Goal: Transaction & Acquisition: Purchase product/service

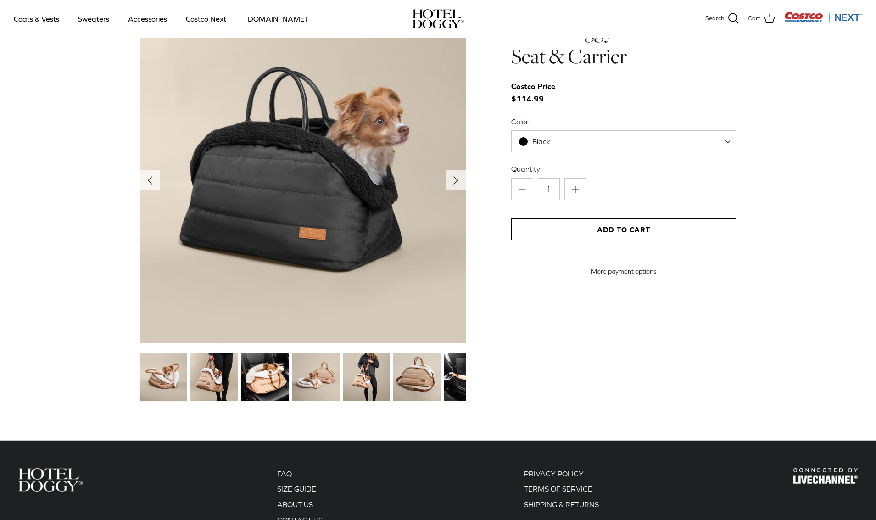
scroll to position [887, 0]
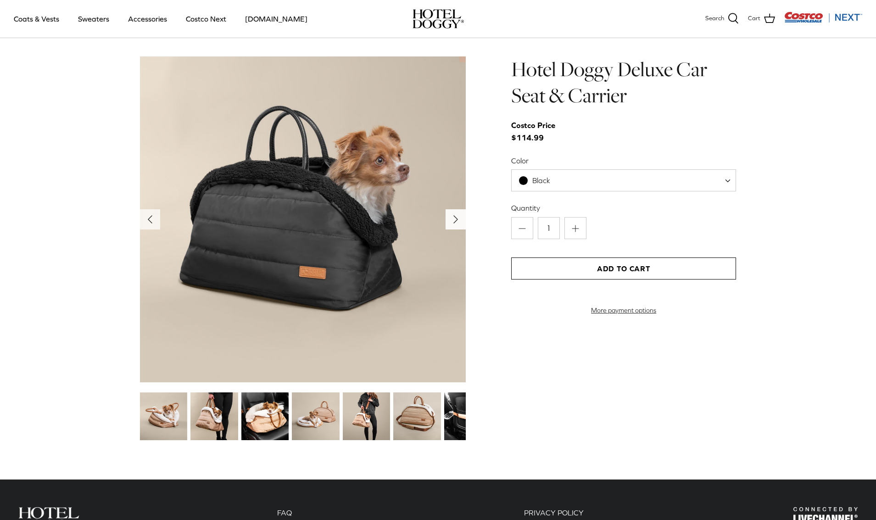
click at [454, 222] on polyline "Next" at bounding box center [456, 219] width 4 height 7
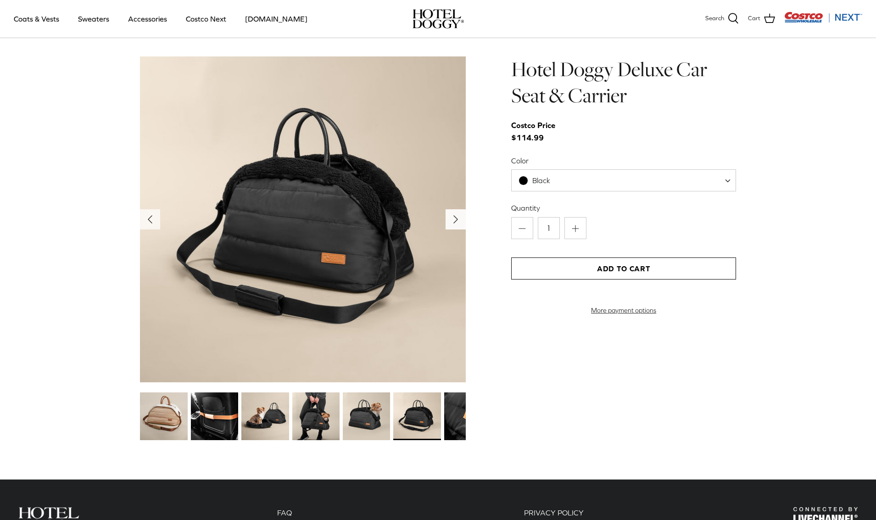
click at [454, 222] on polyline "Next" at bounding box center [456, 219] width 4 height 7
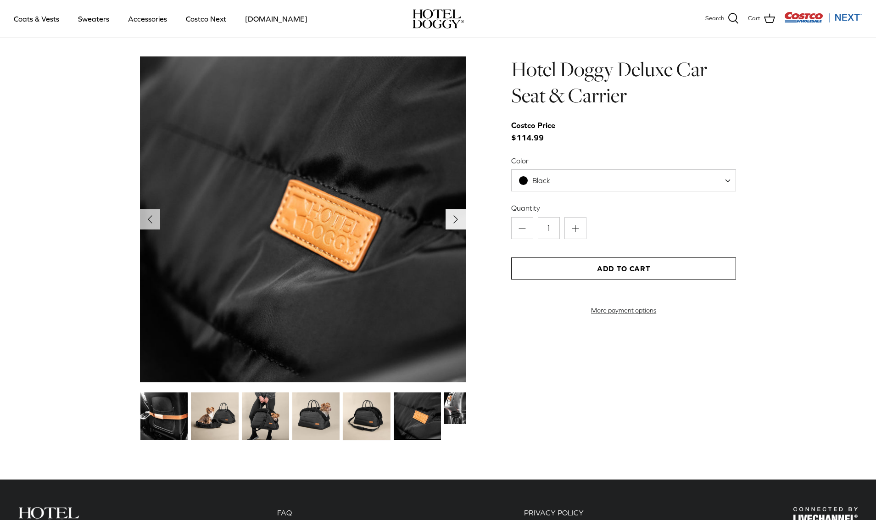
click at [454, 222] on polyline "Next" at bounding box center [456, 219] width 4 height 7
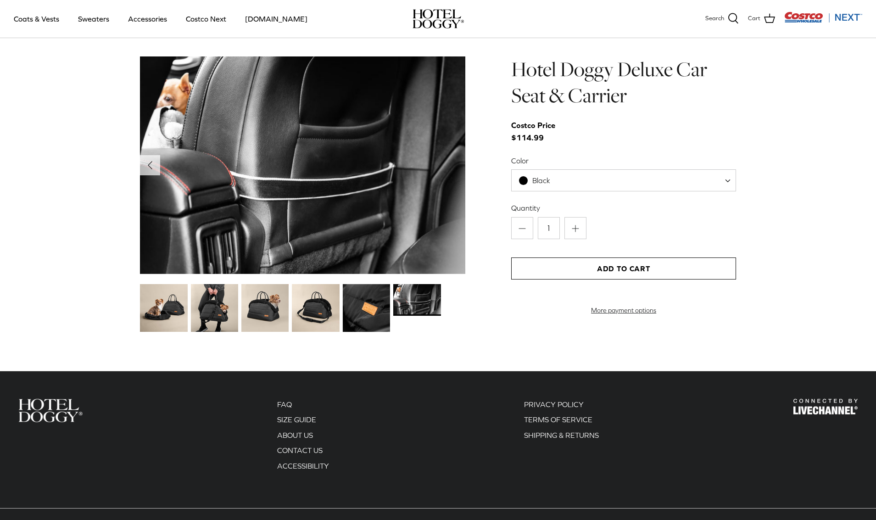
click at [454, 222] on img at bounding box center [303, 164] width 326 height 217
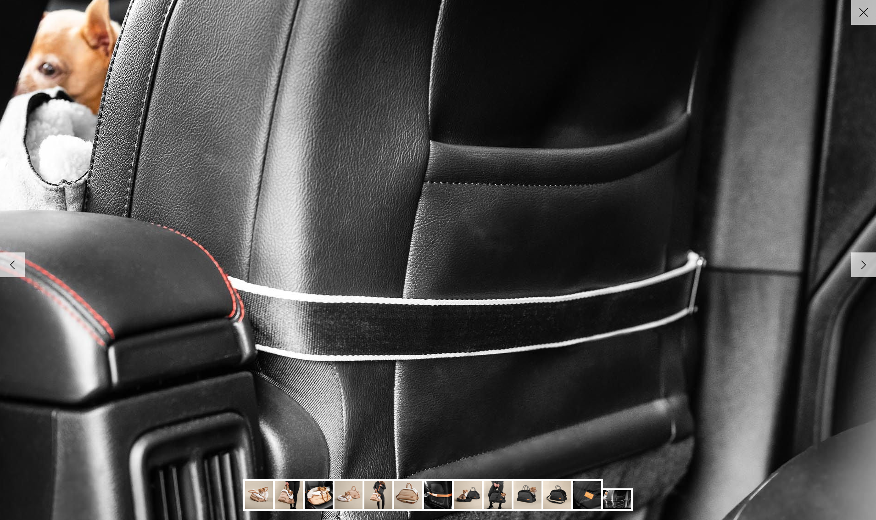
click at [454, 222] on img at bounding box center [437, 259] width 939 height 627
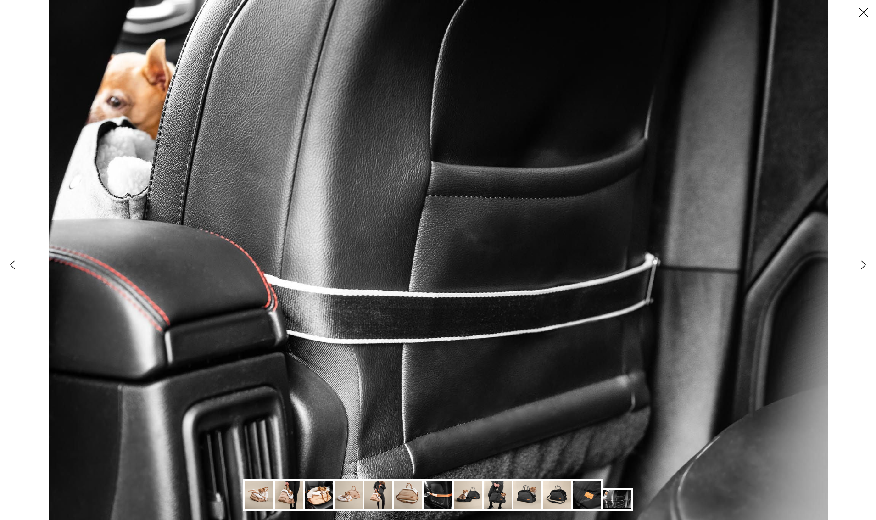
click at [859, 266] on icon "Right" at bounding box center [863, 265] width 16 height 16
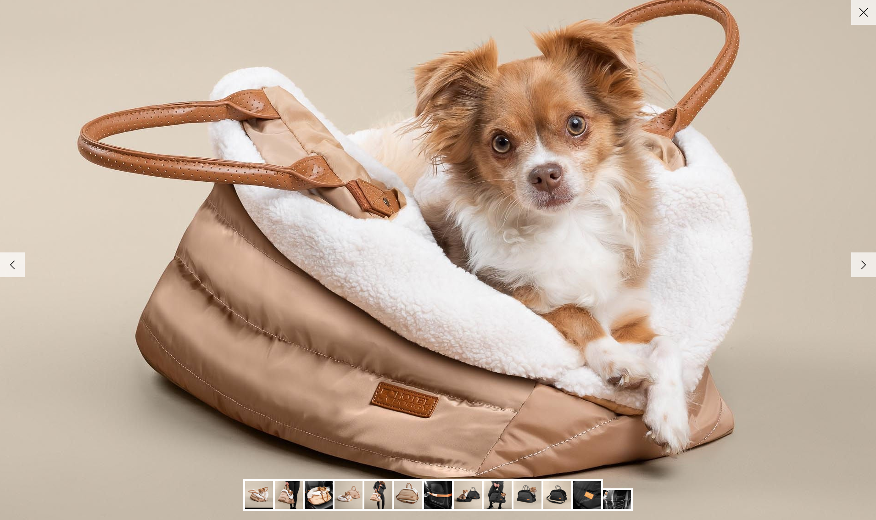
click at [859, 266] on icon "Right" at bounding box center [863, 265] width 16 height 16
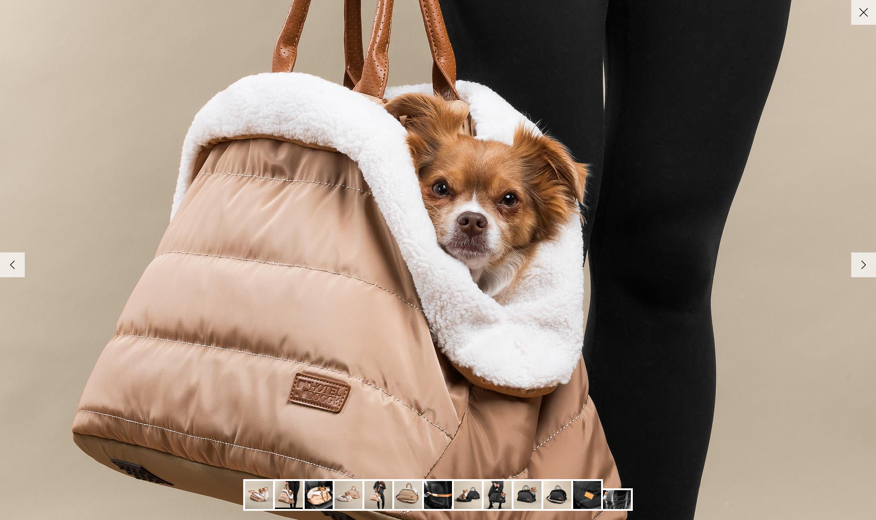
click at [859, 266] on icon "Right" at bounding box center [863, 265] width 16 height 16
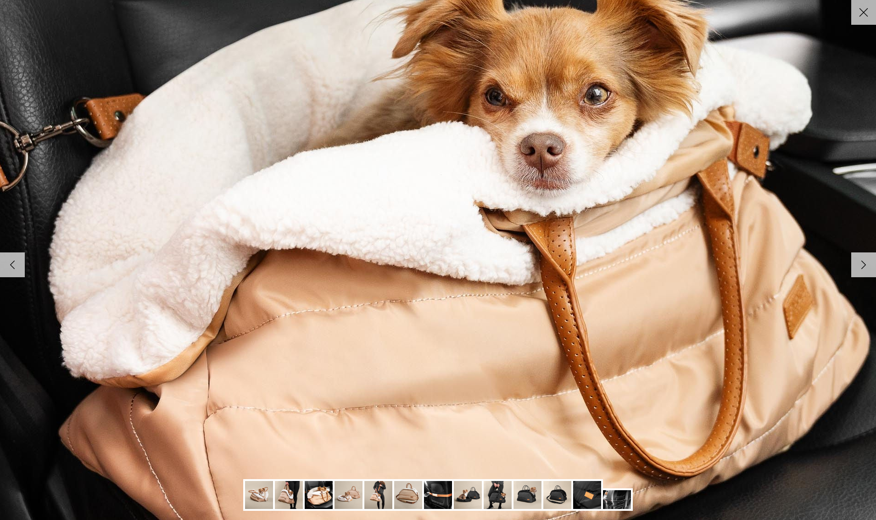
click at [859, 266] on icon "Right" at bounding box center [863, 265] width 16 height 16
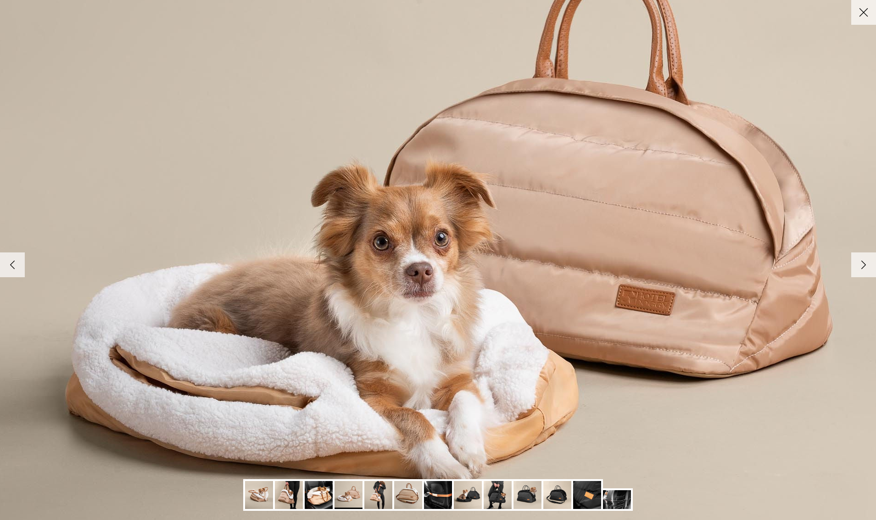
click at [859, 266] on icon "Right" at bounding box center [863, 265] width 16 height 16
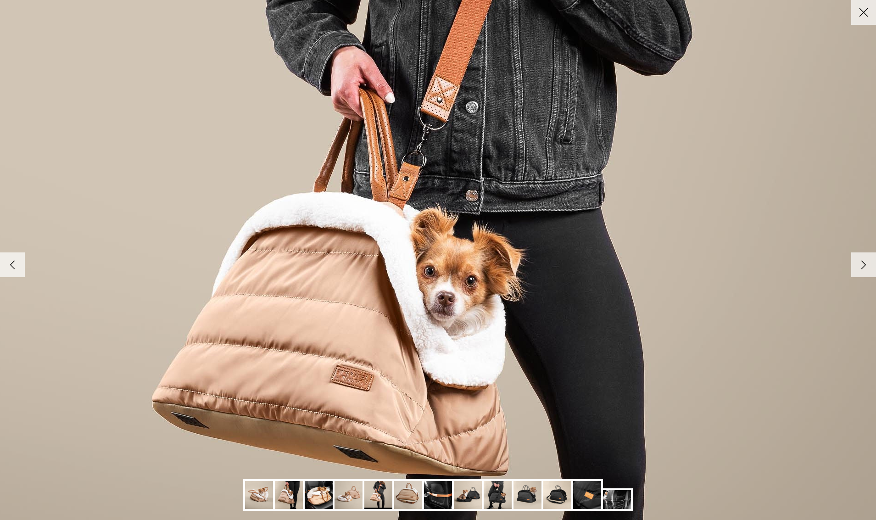
click at [859, 266] on icon "Right" at bounding box center [863, 265] width 16 height 16
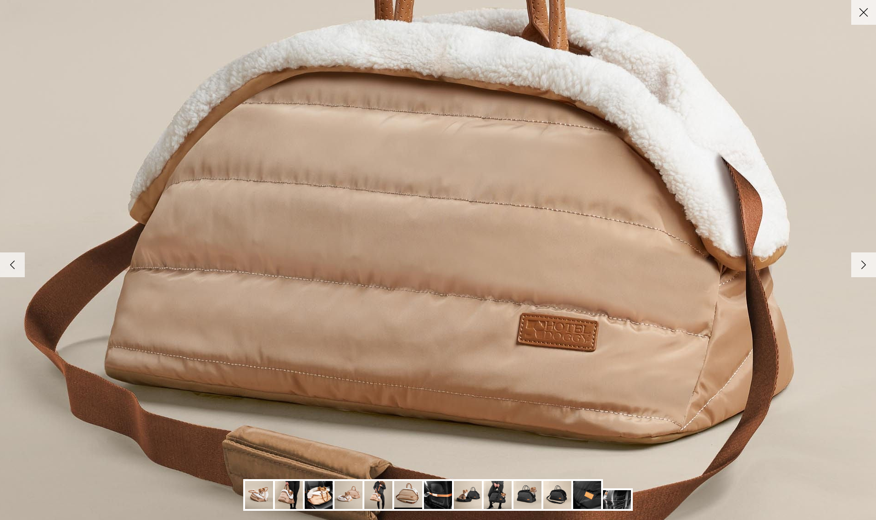
click at [859, 266] on icon "Right" at bounding box center [863, 265] width 16 height 16
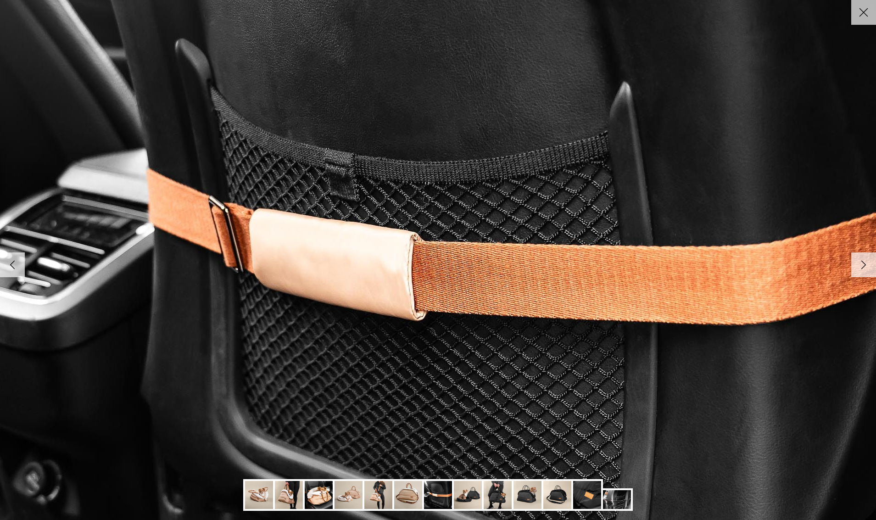
click at [859, 266] on icon "Right" at bounding box center [863, 265] width 16 height 16
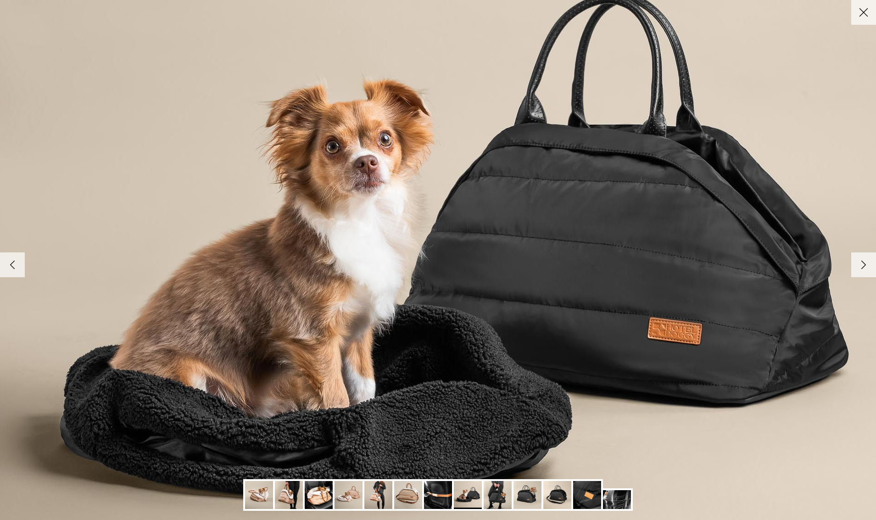
click at [859, 266] on icon "Right" at bounding box center [863, 265] width 16 height 16
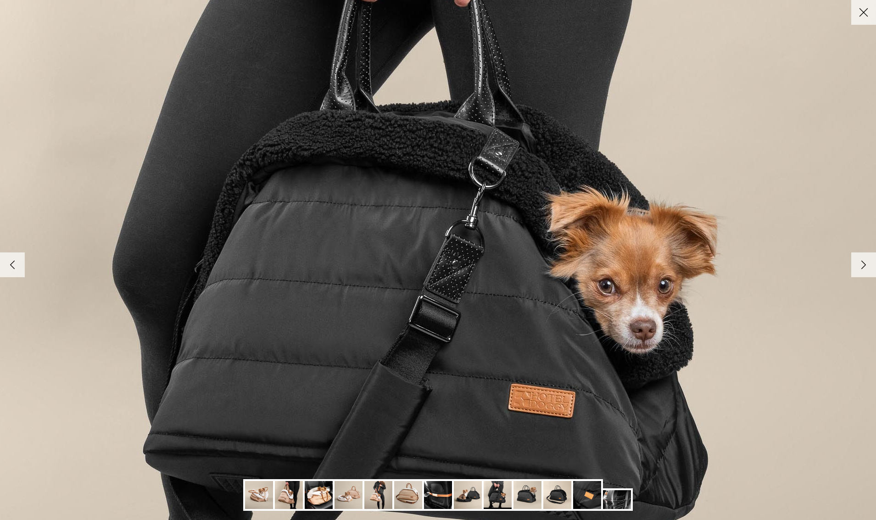
click at [859, 266] on icon "Right" at bounding box center [863, 265] width 16 height 16
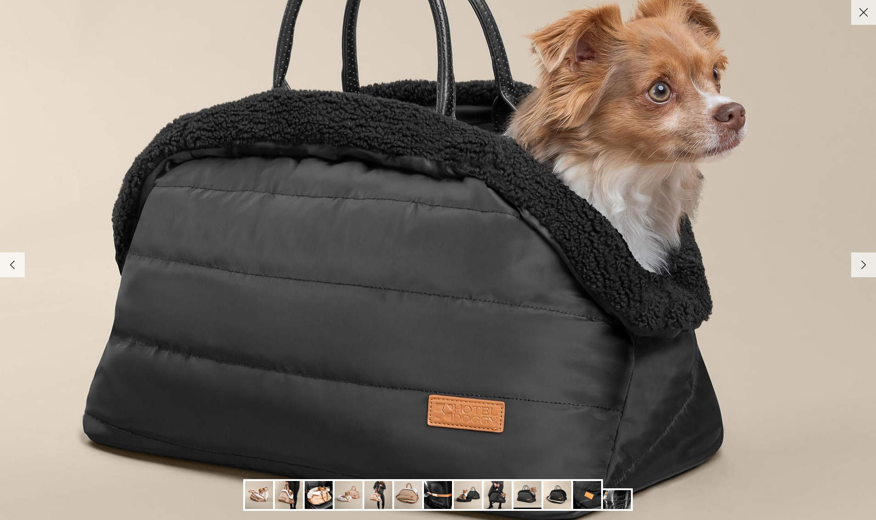
click at [859, 266] on icon "Right" at bounding box center [863, 265] width 16 height 16
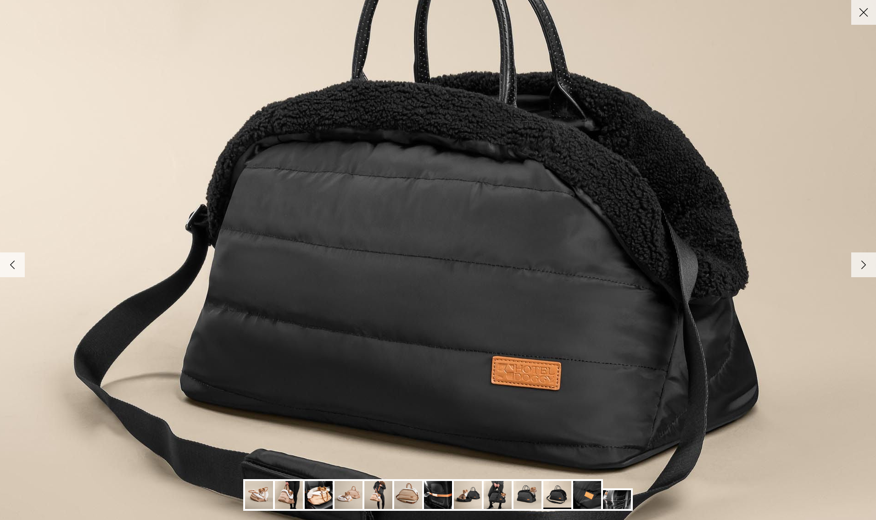
click at [859, 266] on icon "Right" at bounding box center [863, 265] width 16 height 16
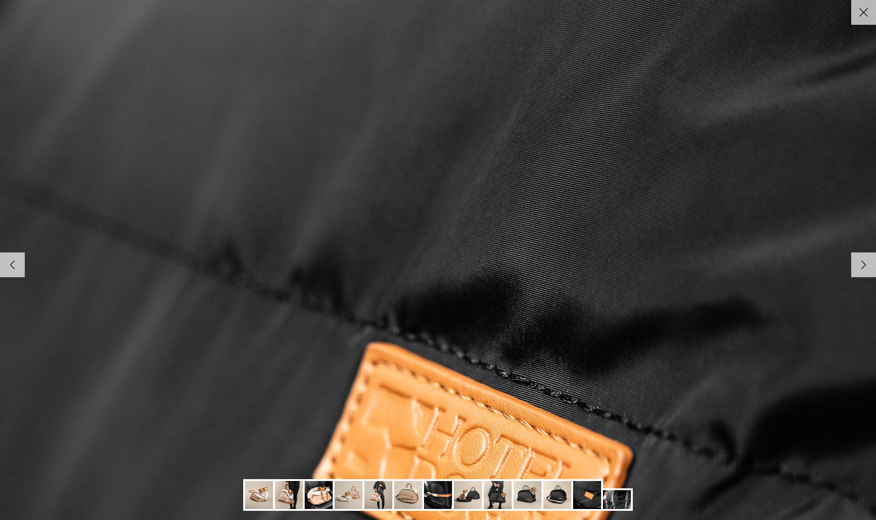
click at [865, 16] on icon "Close" at bounding box center [863, 13] width 16 height 16
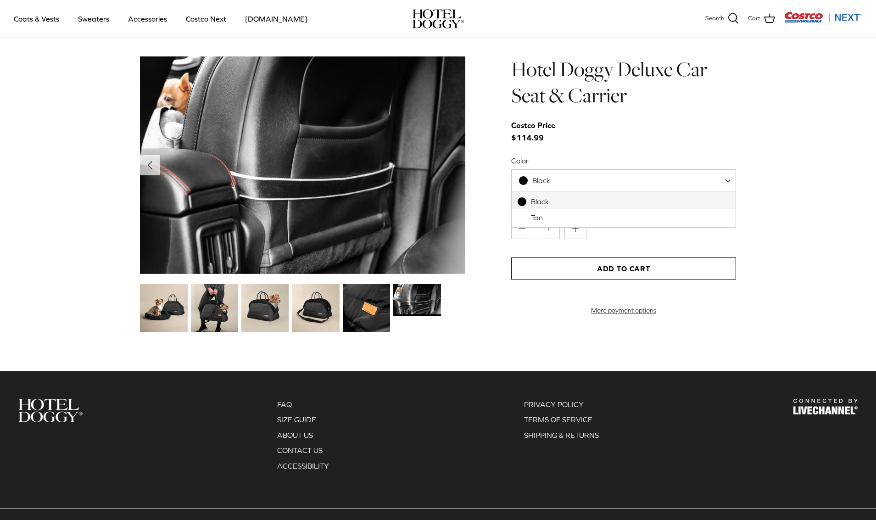
click at [661, 183] on span "Black" at bounding box center [623, 180] width 225 height 22
select select "Tan"
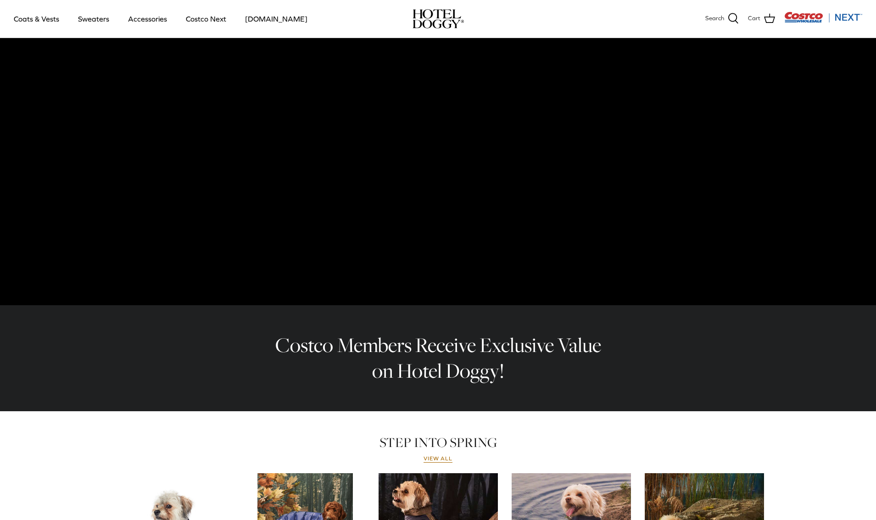
scroll to position [28, 0]
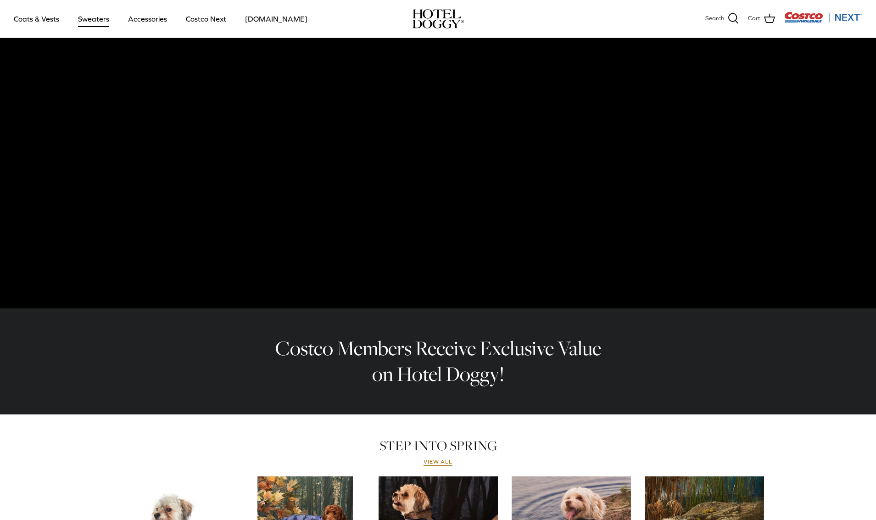
click at [93, 22] on link "Sweaters" at bounding box center [94, 18] width 48 height 31
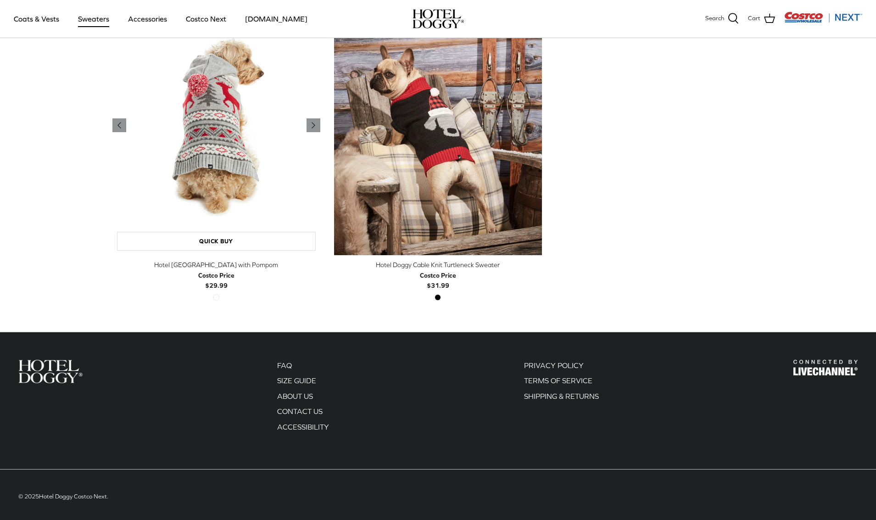
scroll to position [291, 0]
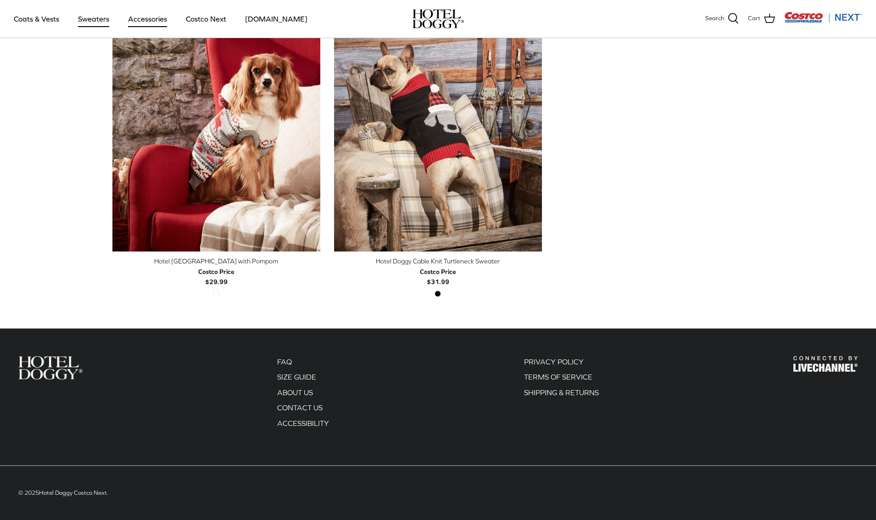
click at [140, 15] on link "Accessories" at bounding box center [147, 18] width 55 height 31
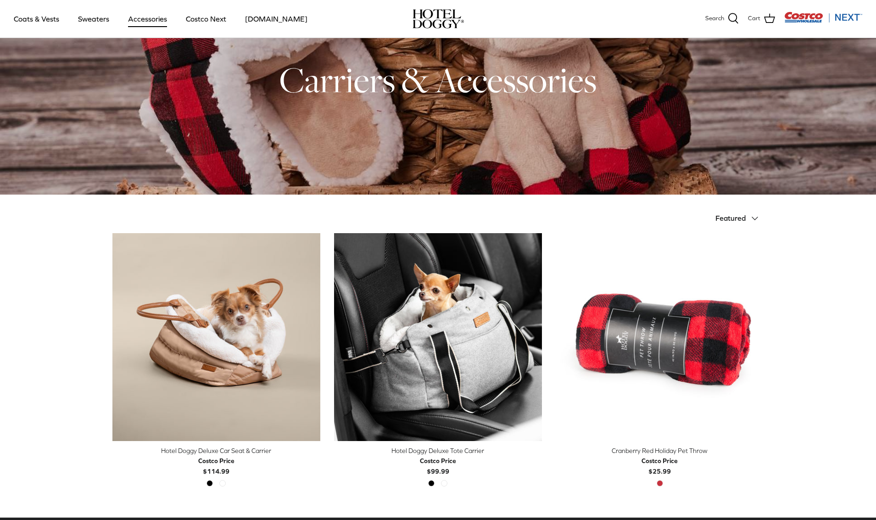
scroll to position [183, 0]
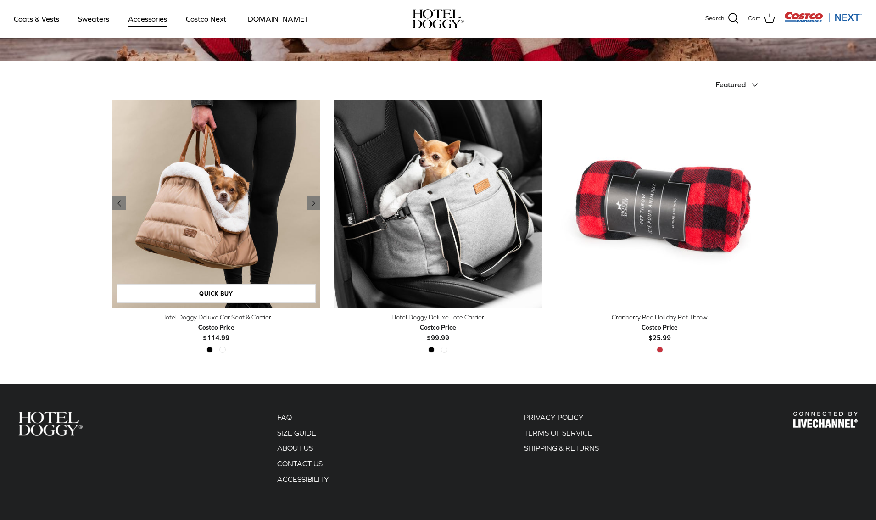
click at [257, 225] on img "Hotel Doggy Deluxe Car Seat & Carrier" at bounding box center [216, 204] width 208 height 208
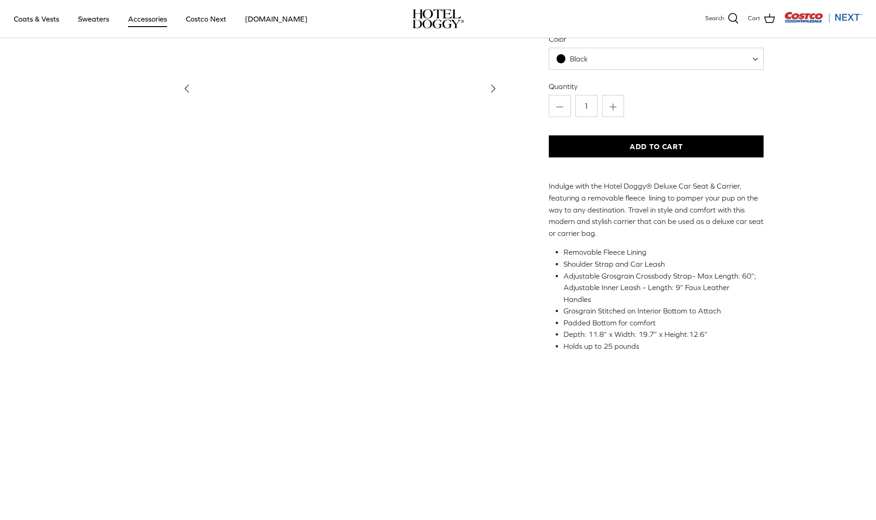
scroll to position [122, 0]
